Goal: Task Accomplishment & Management: Manage account settings

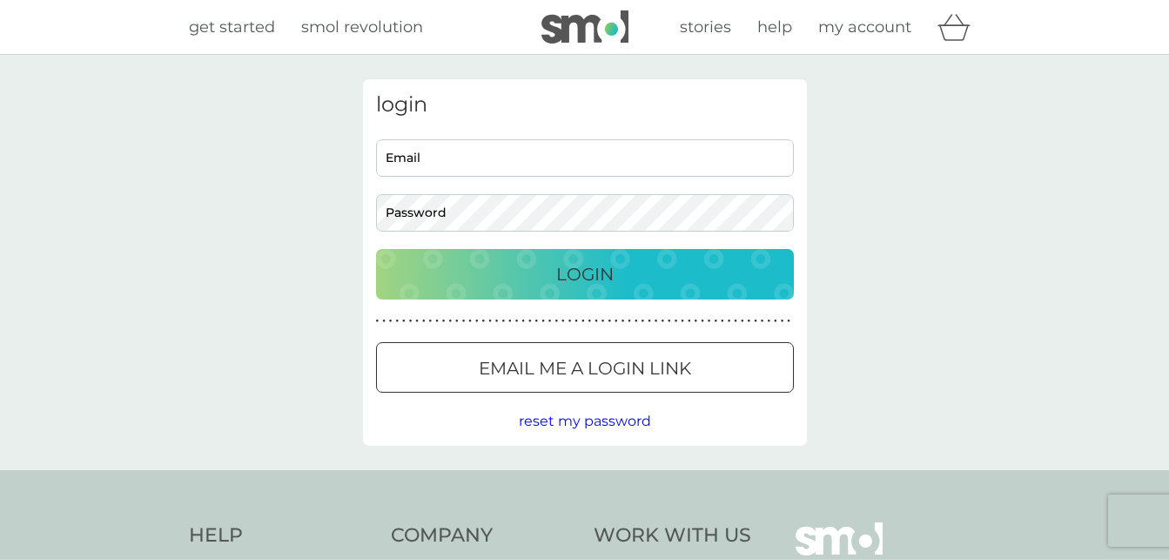
type input "karen.hilton@outlook.com"
click at [575, 276] on p "Login" at bounding box center [584, 274] width 57 height 28
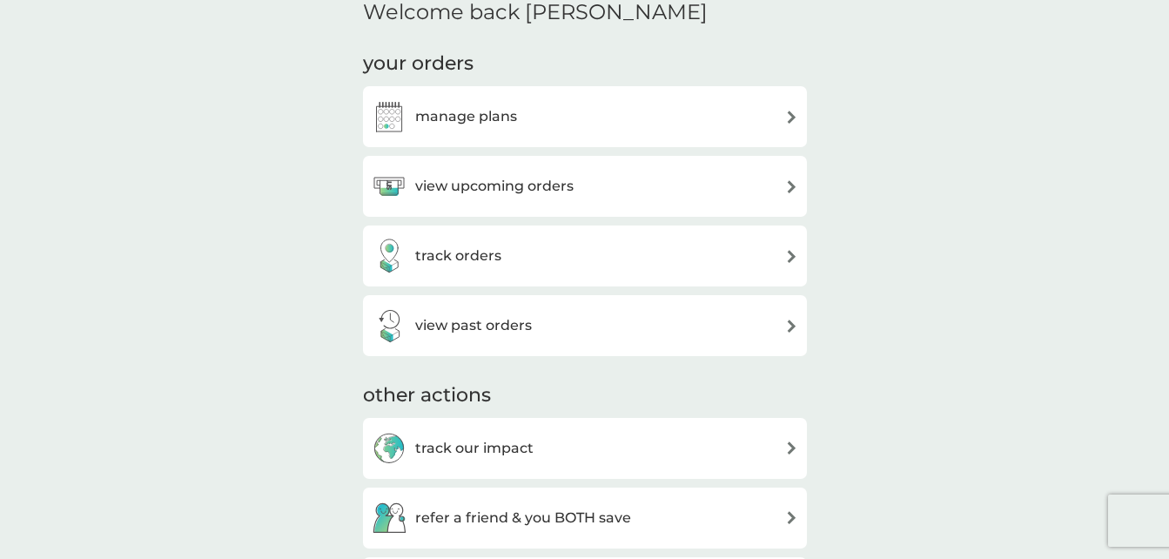
scroll to position [452, 0]
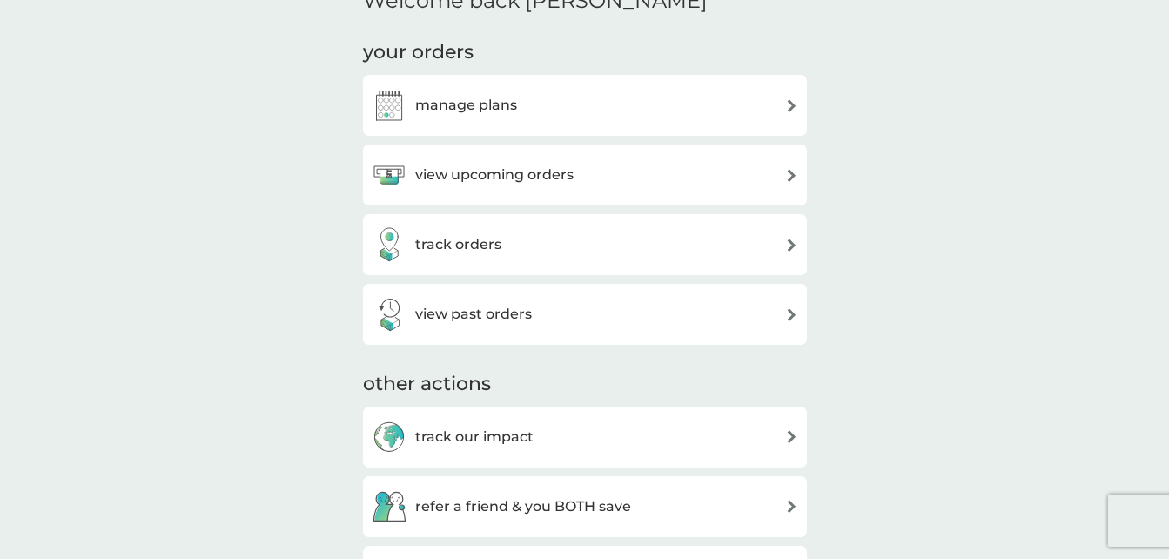
click at [792, 170] on img at bounding box center [791, 175] width 13 height 13
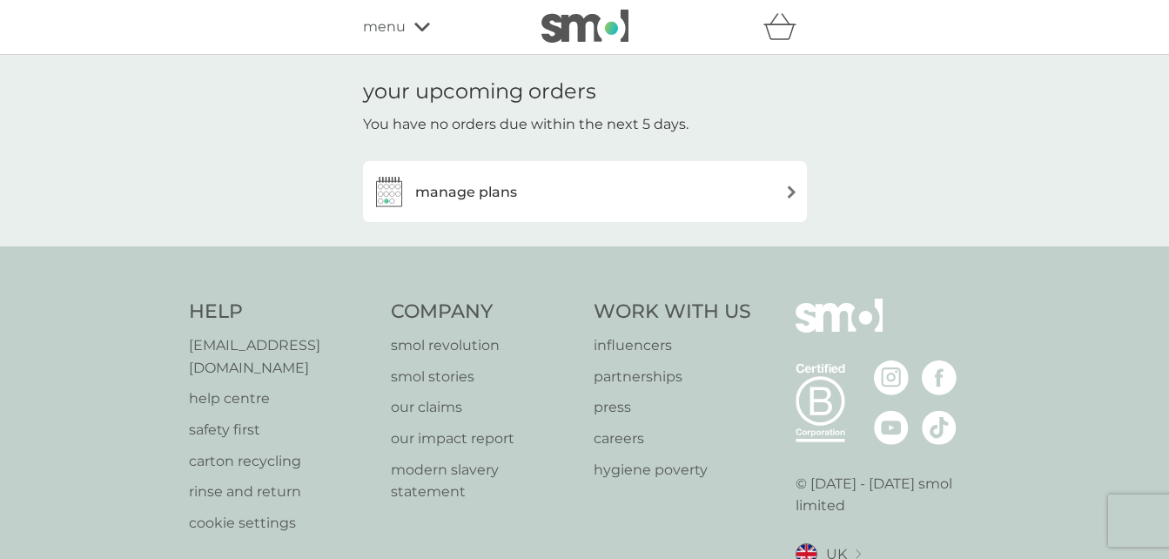
click at [702, 189] on div "manage plans" at bounding box center [585, 191] width 426 height 35
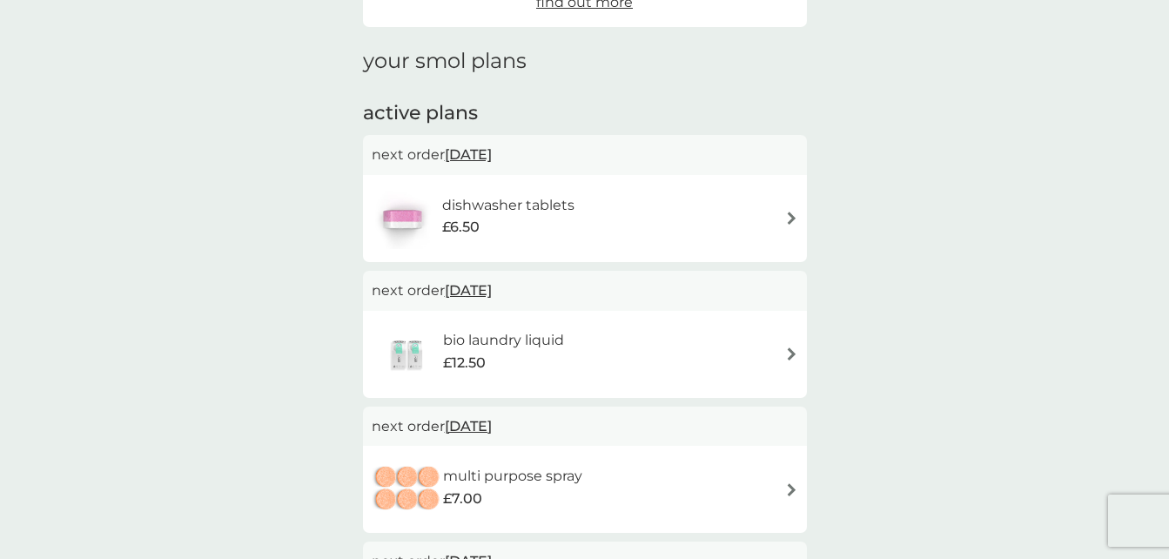
scroll to position [218, 0]
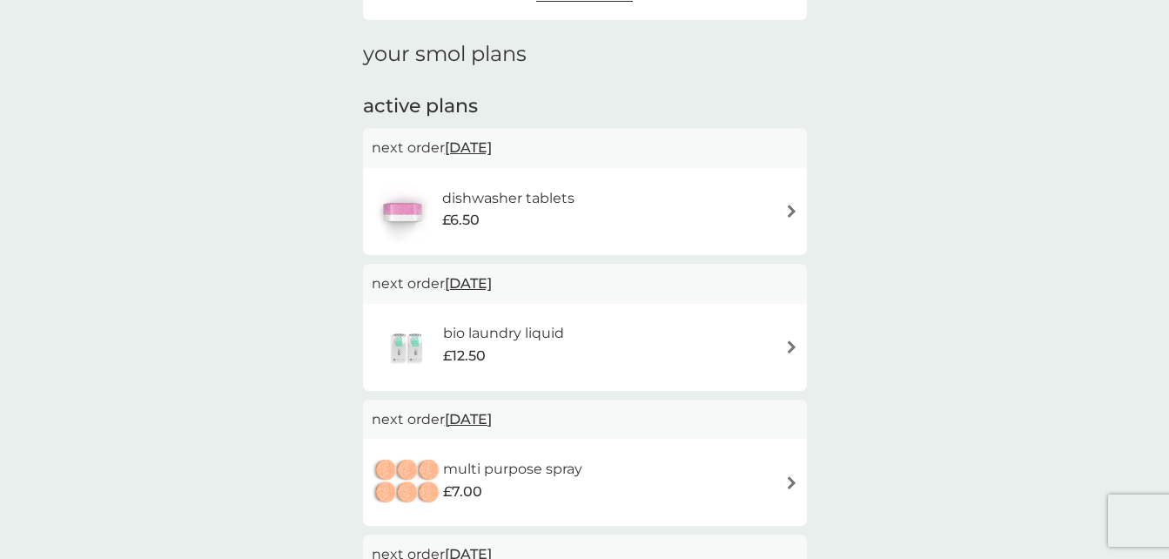
click at [482, 280] on span "[DATE]" at bounding box center [468, 283] width 47 height 34
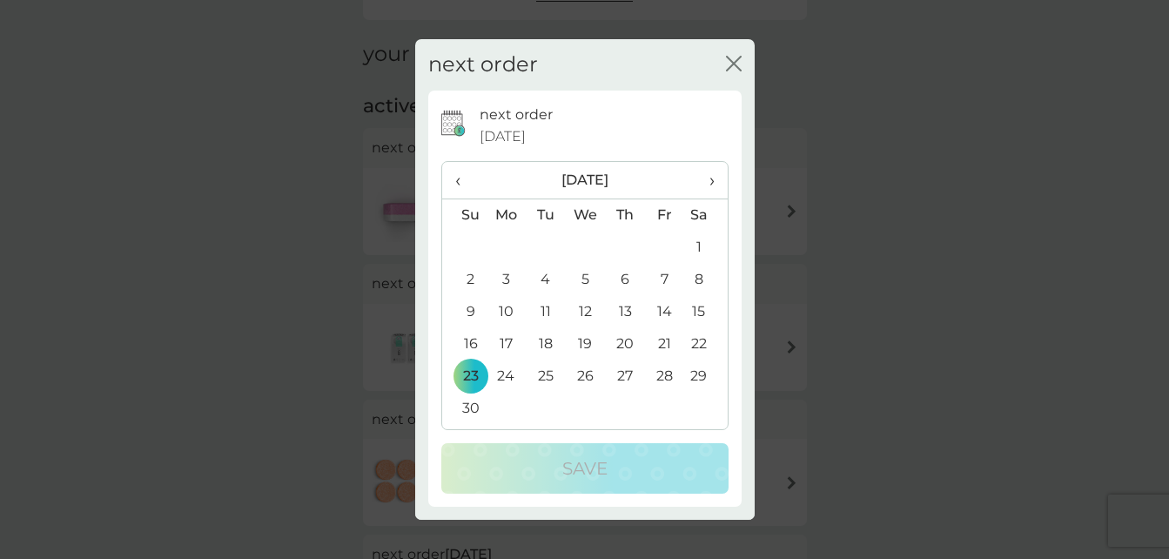
click at [457, 181] on span "‹" at bounding box center [464, 180] width 18 height 37
click at [623, 340] on td "23" at bounding box center [624, 344] width 39 height 32
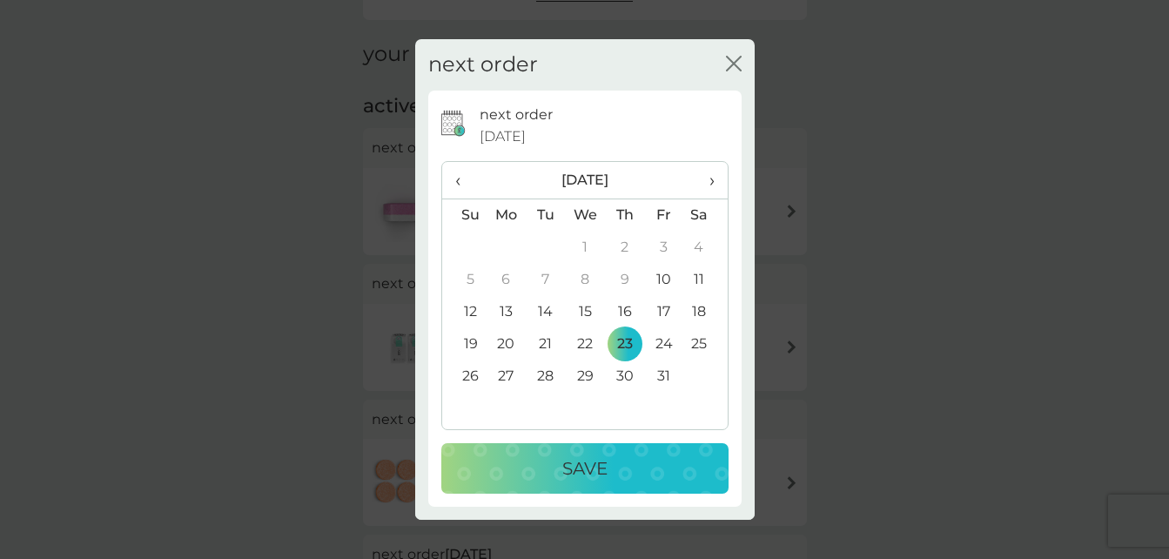
click at [585, 466] on p "Save" at bounding box center [584, 468] width 45 height 28
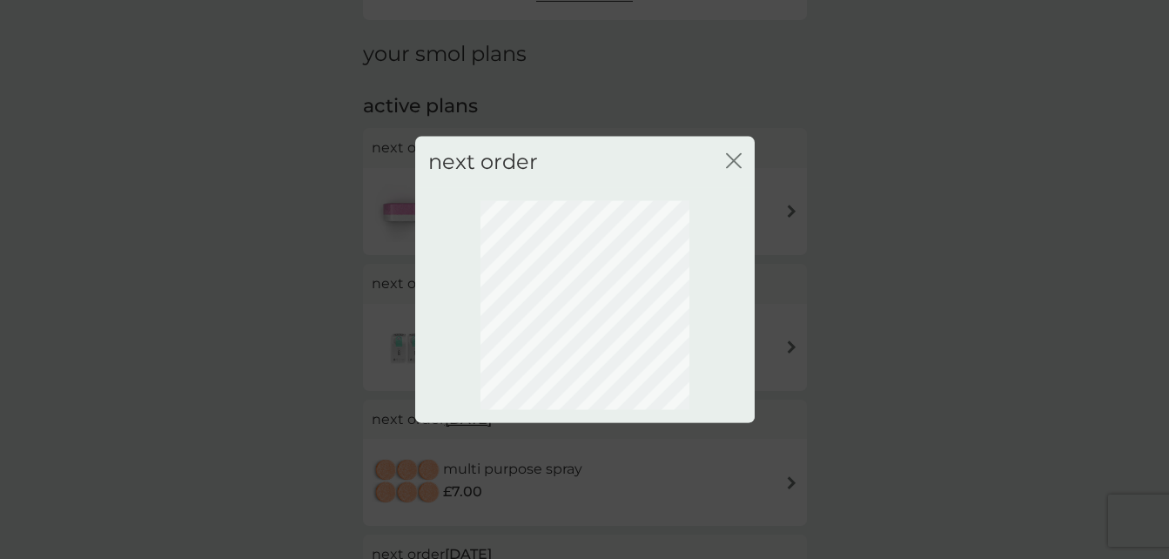
scroll to position [171, 0]
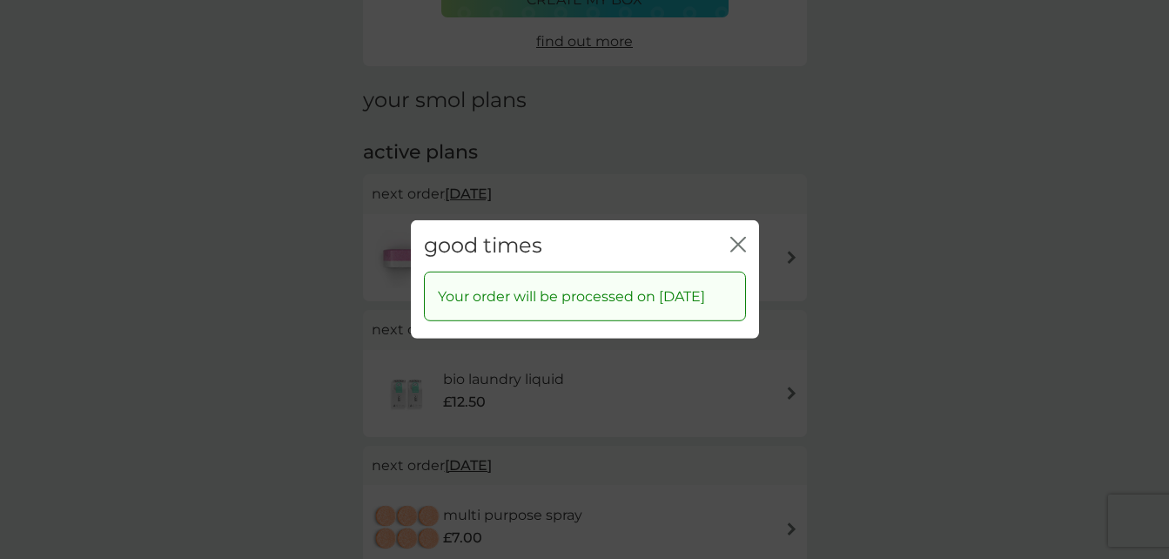
click at [739, 237] on icon "close" at bounding box center [738, 245] width 16 height 16
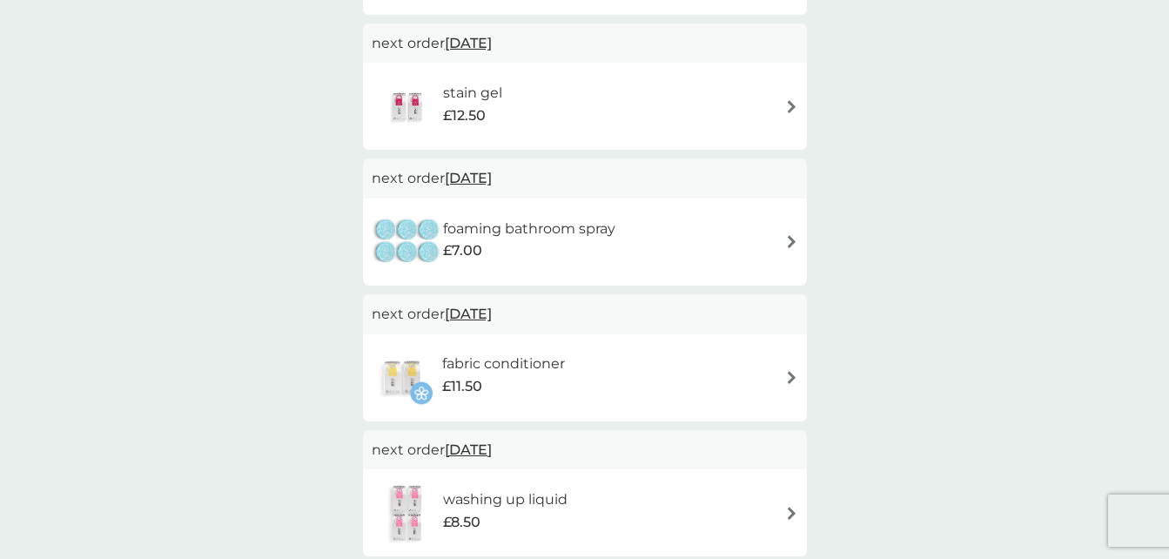
scroll to position [884, 0]
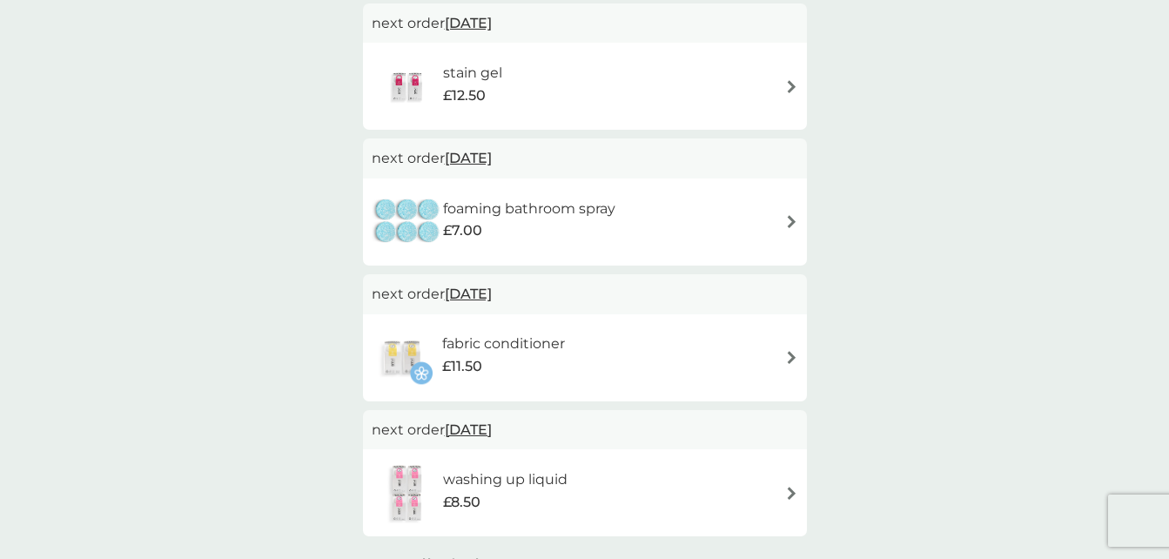
click at [482, 290] on span "[DATE]" at bounding box center [468, 294] width 47 height 34
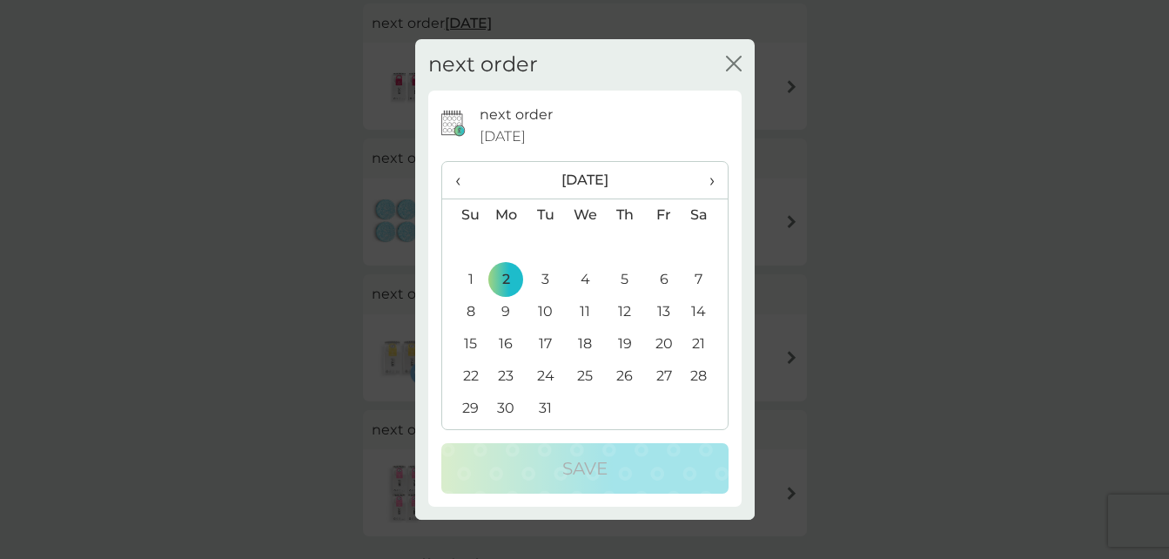
click at [453, 184] on th "‹" at bounding box center [464, 180] width 44 height 37
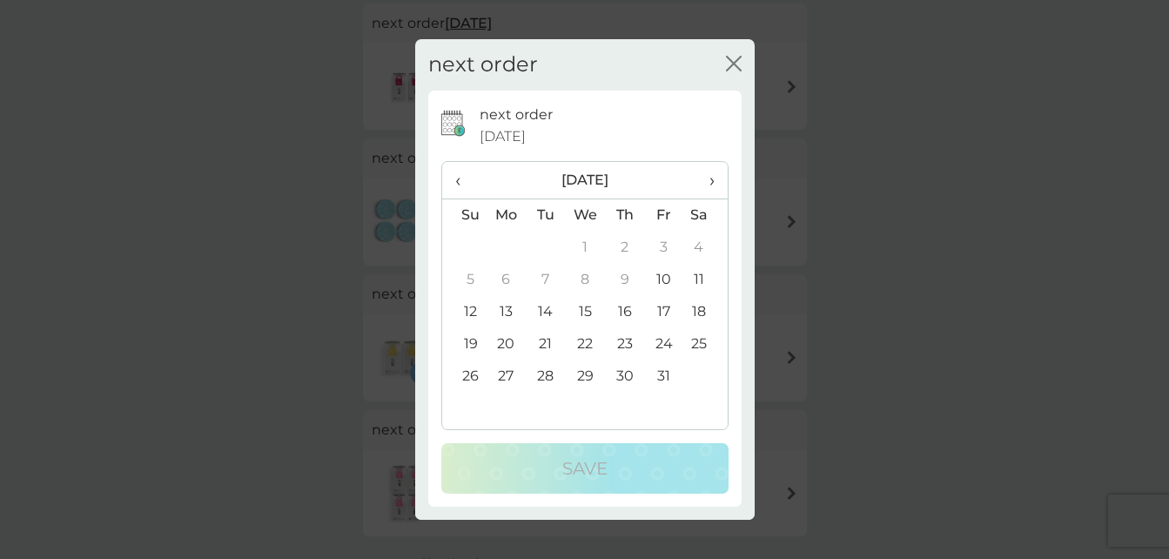
click at [626, 342] on td "23" at bounding box center [624, 344] width 39 height 32
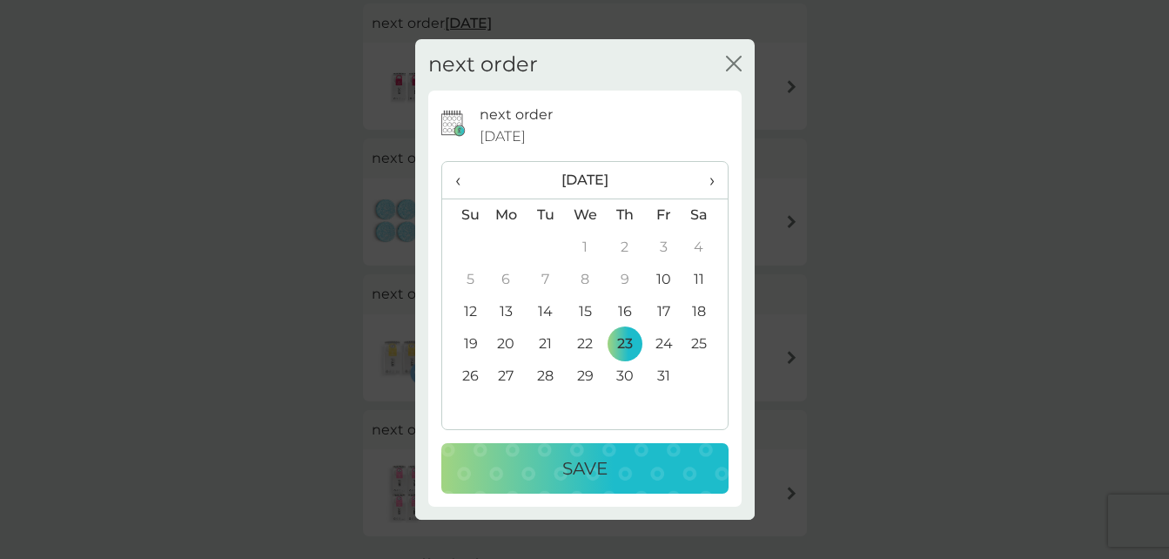
click at [579, 465] on p "Save" at bounding box center [584, 468] width 45 height 28
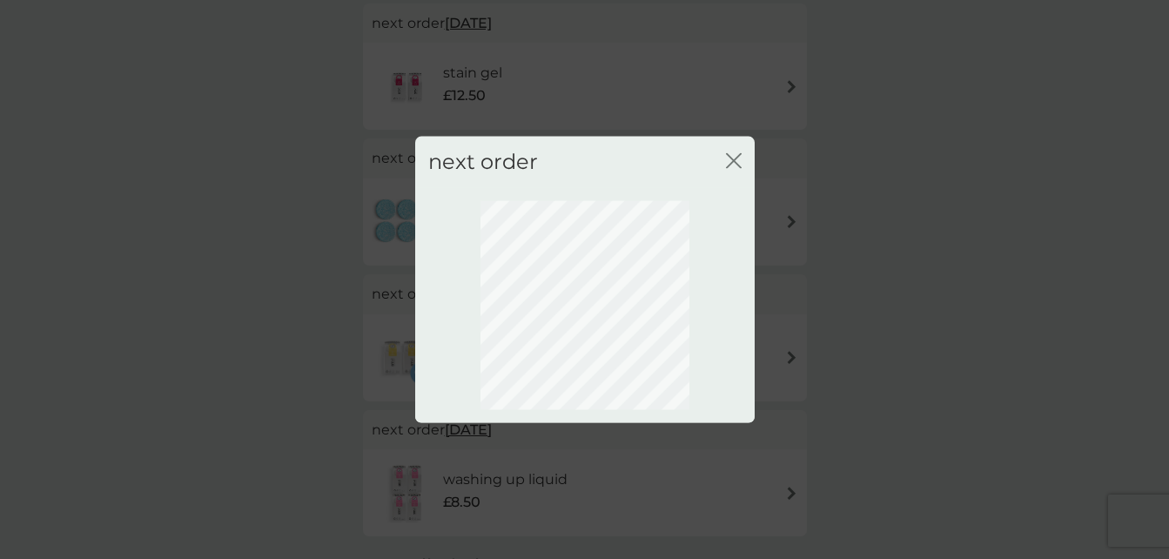
scroll to position [171, 0]
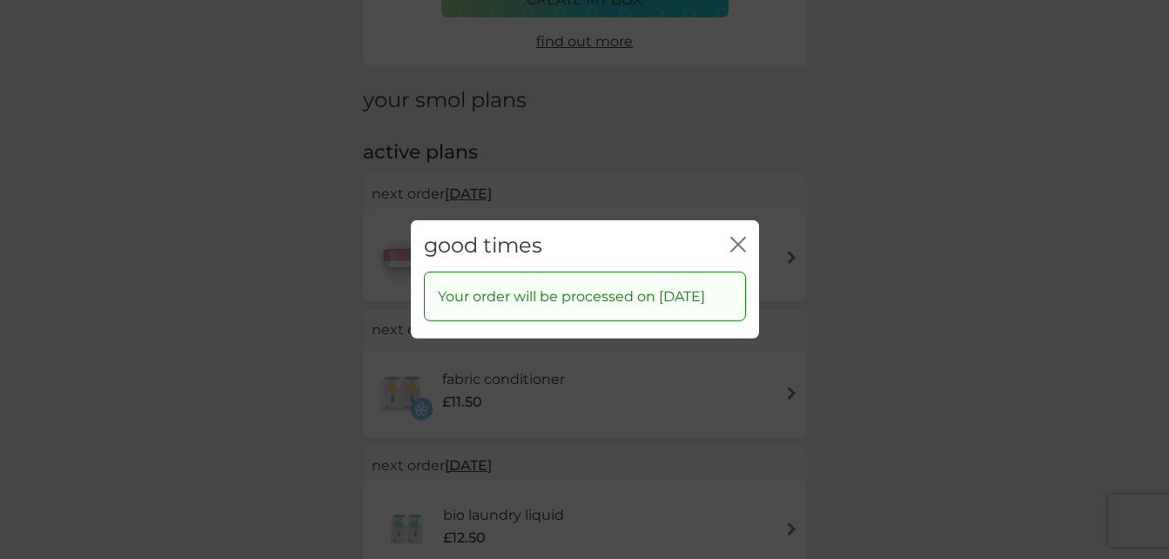
click at [737, 238] on icon "close" at bounding box center [734, 245] width 7 height 14
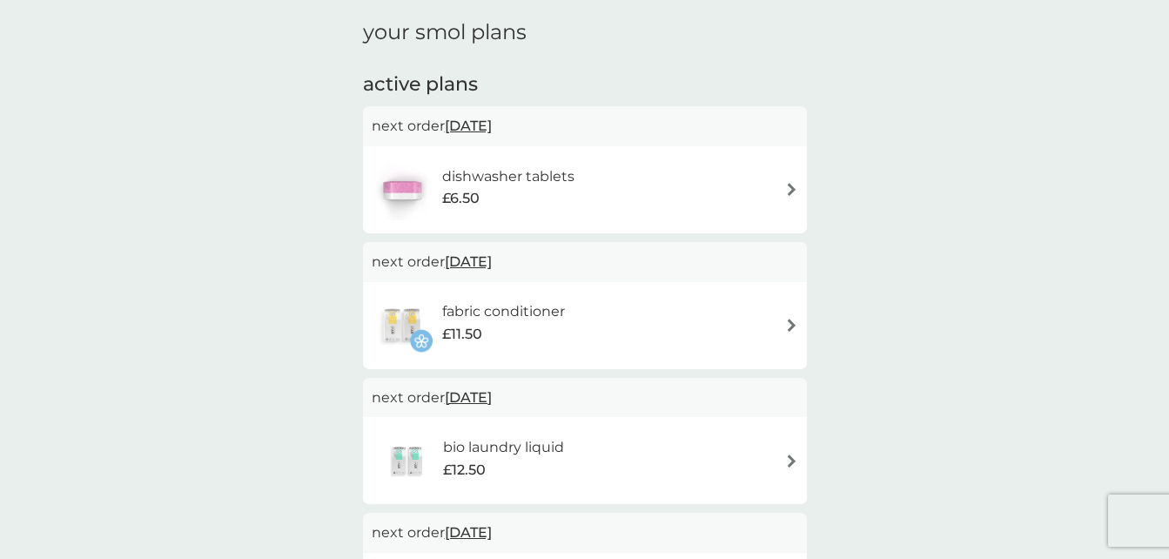
scroll to position [232, 0]
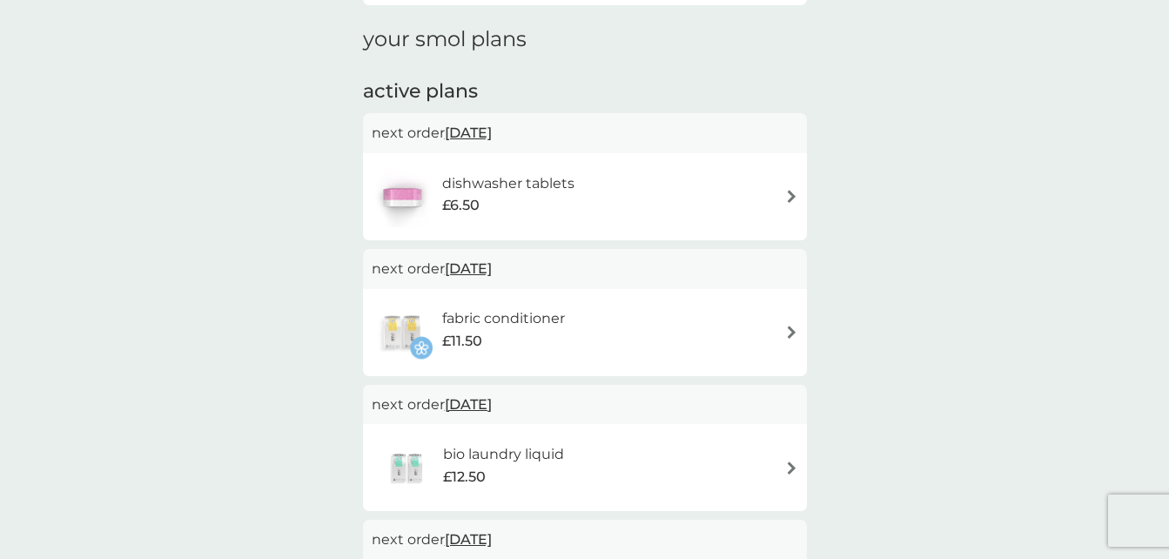
click at [492, 267] on span "[DATE]" at bounding box center [468, 269] width 47 height 34
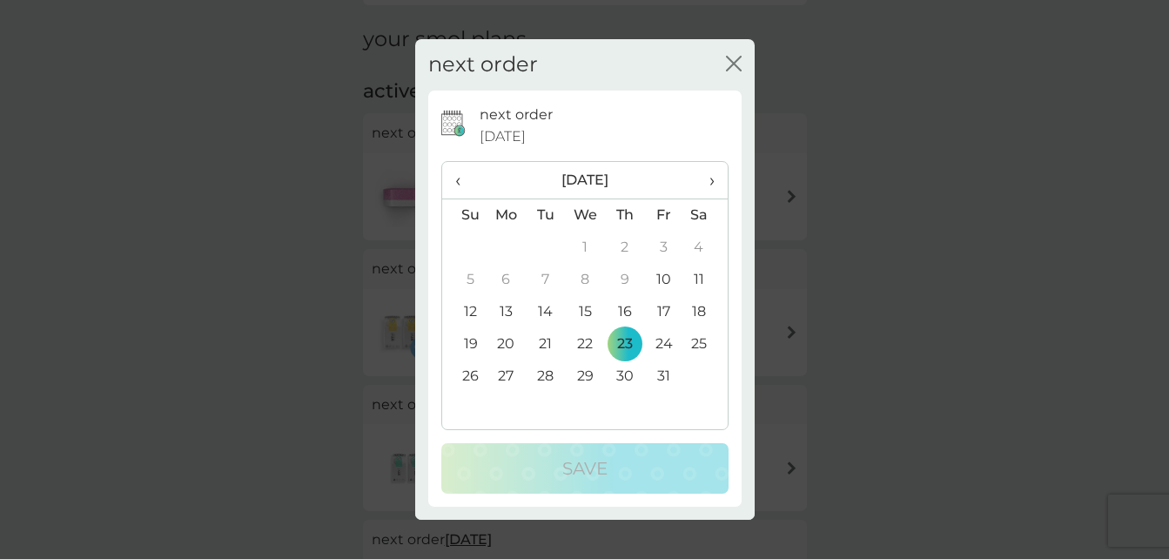
click at [664, 279] on td "10" at bounding box center [663, 280] width 39 height 32
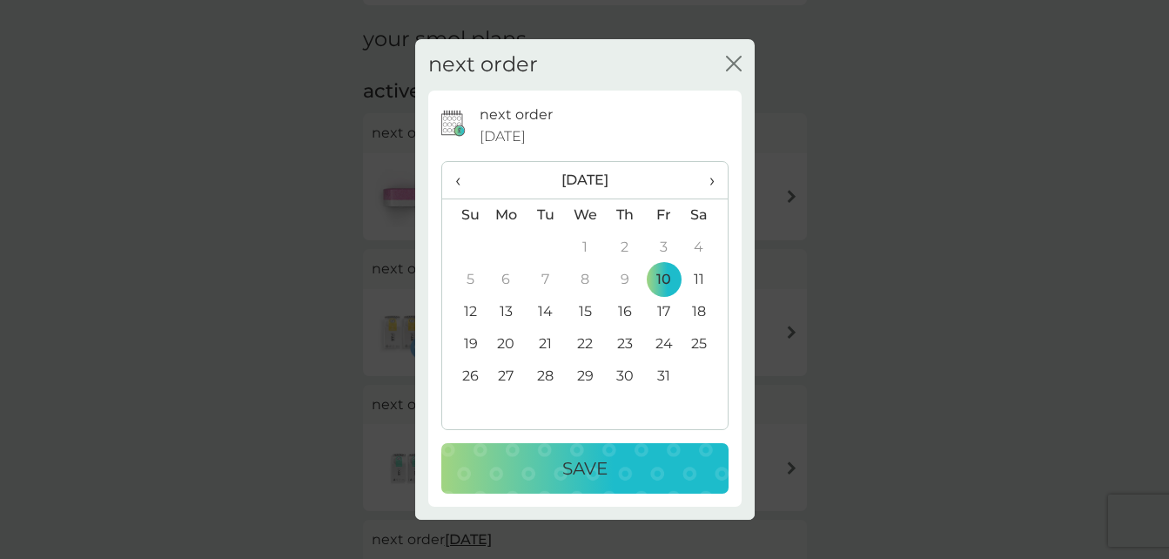
click at [579, 464] on p "Save" at bounding box center [584, 468] width 45 height 28
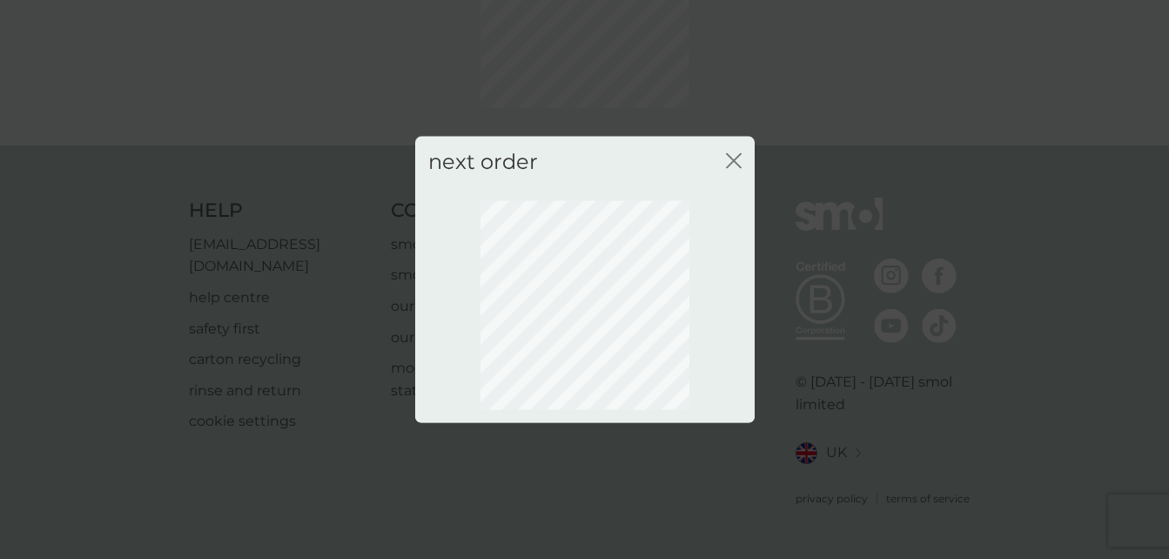
scroll to position [171, 0]
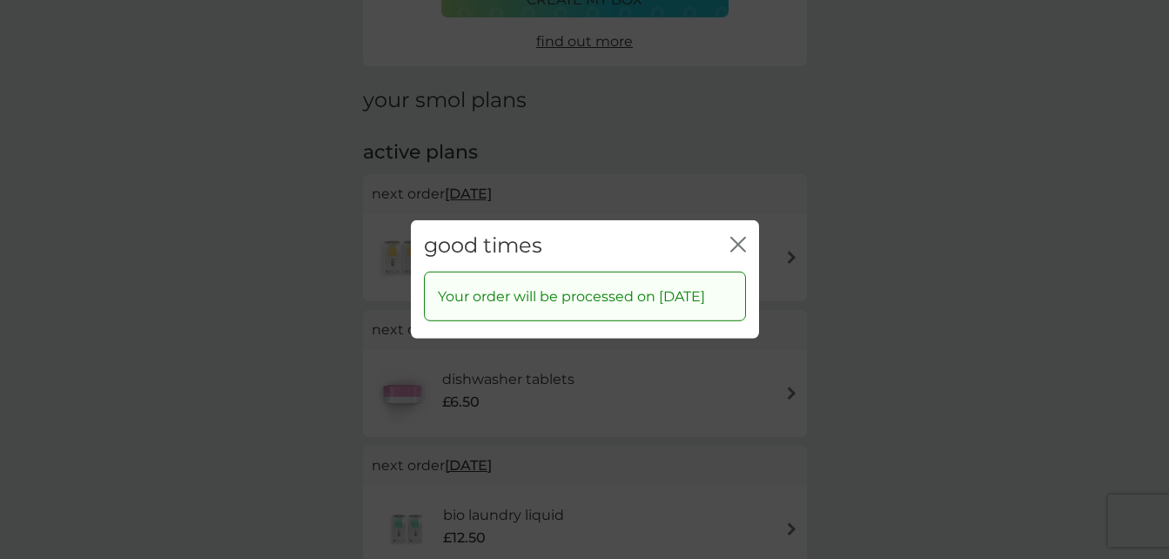
click at [736, 237] on icon "close" at bounding box center [738, 245] width 16 height 16
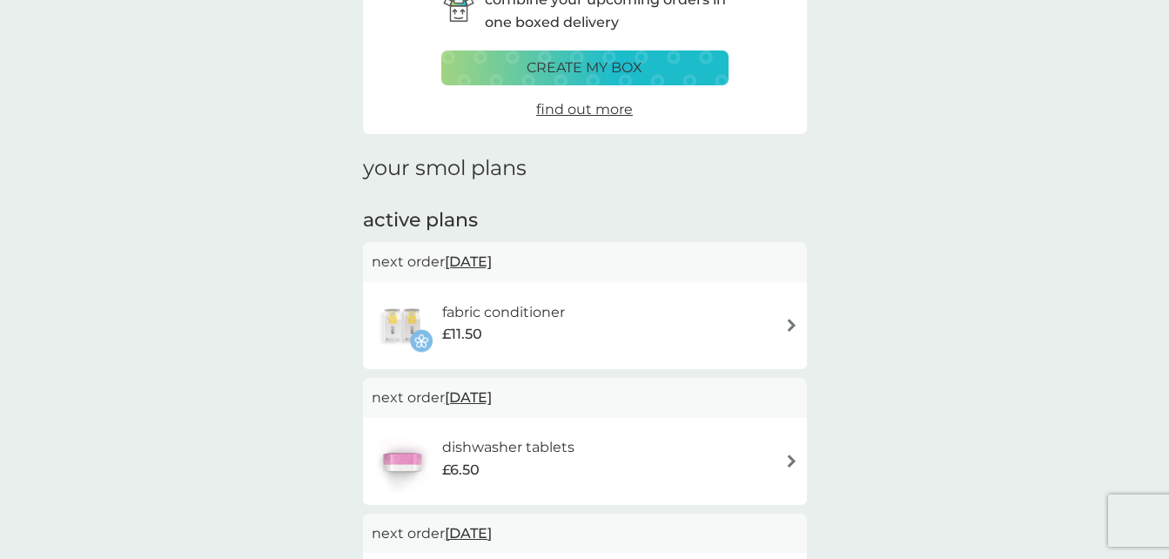
scroll to position [0, 0]
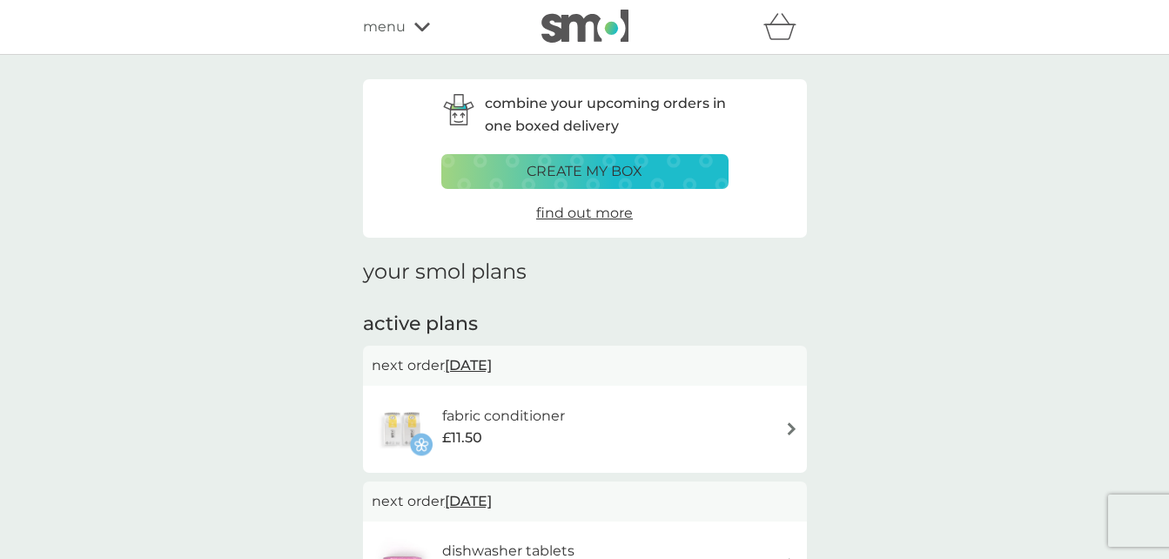
click at [414, 26] on icon at bounding box center [422, 27] width 16 height 10
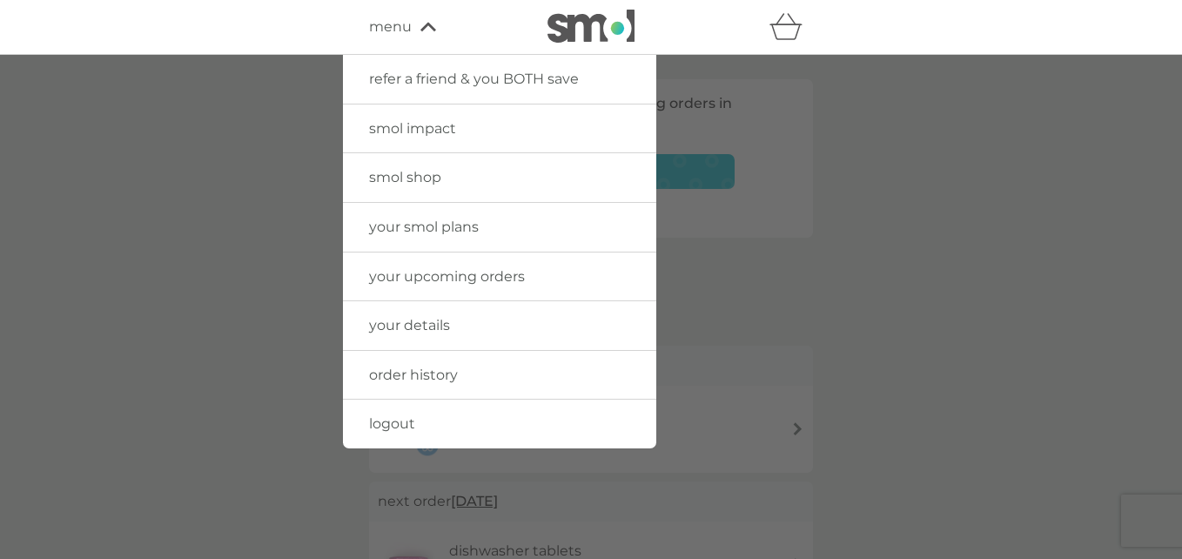
click at [406, 373] on span "order history" at bounding box center [413, 374] width 89 height 17
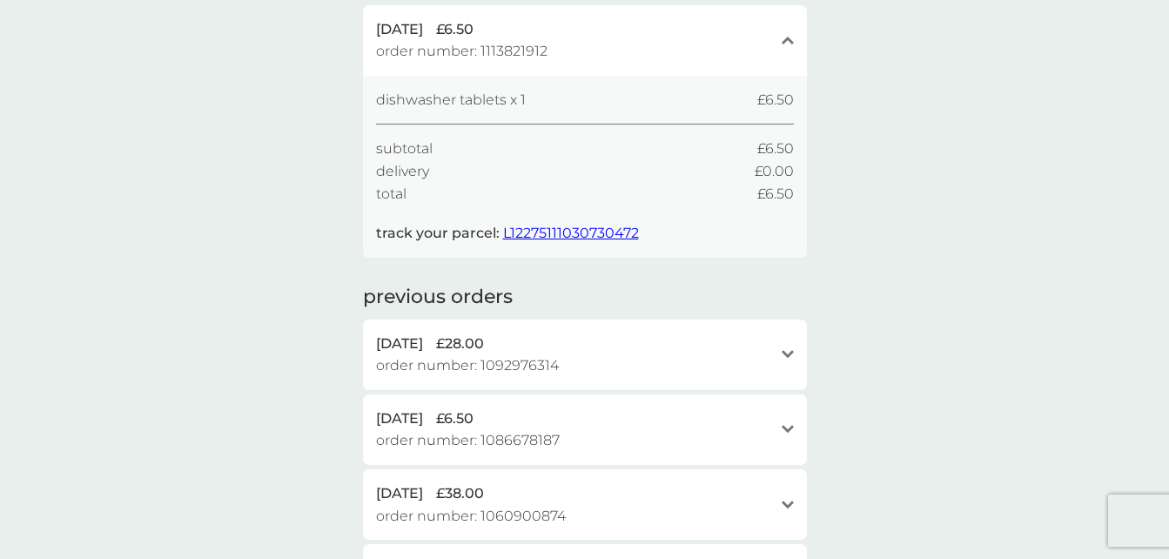
scroll to position [180, 0]
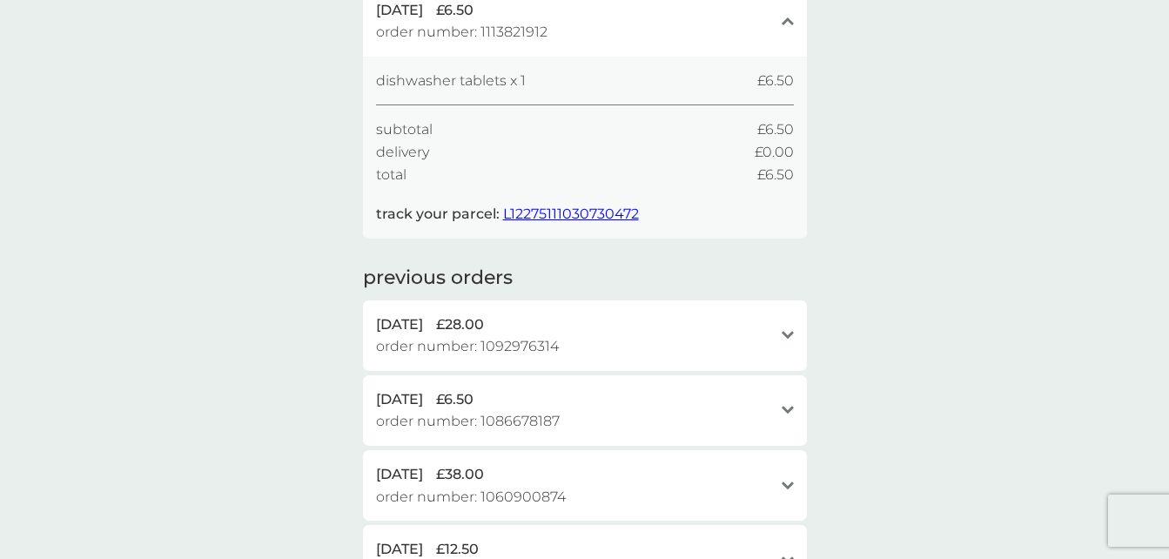
click at [785, 331] on icon "open" at bounding box center [788, 335] width 12 height 9
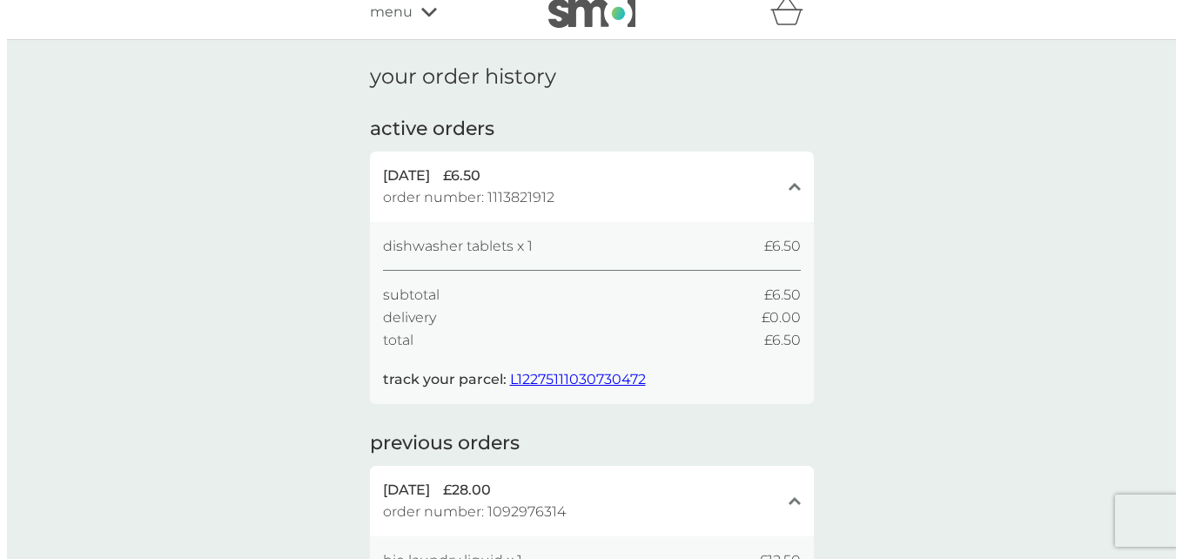
scroll to position [0, 0]
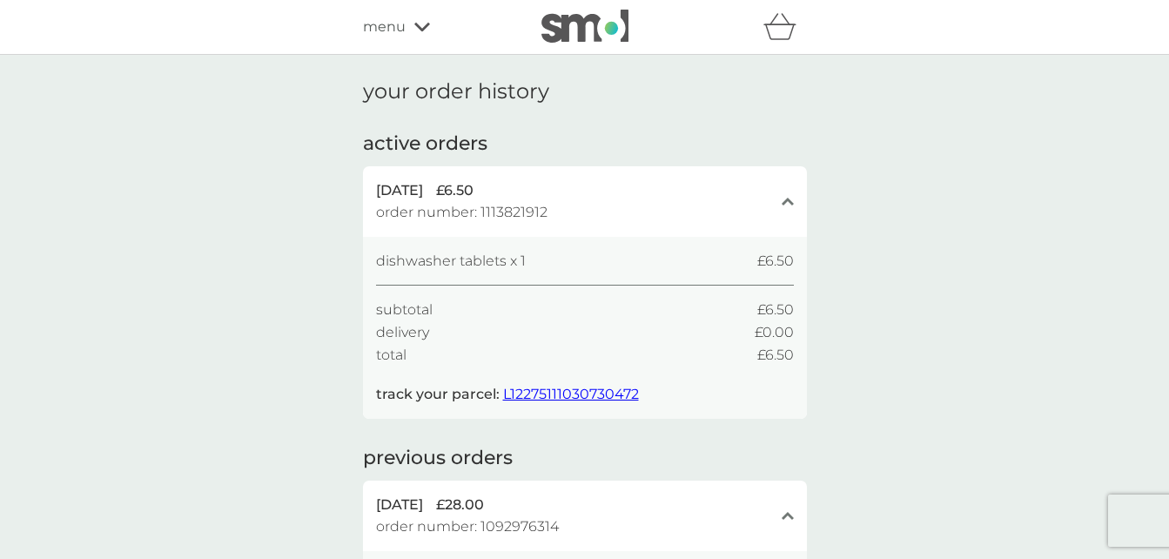
click at [412, 28] on div "menu" at bounding box center [437, 27] width 148 height 23
